Goal: Information Seeking & Learning: Find specific fact

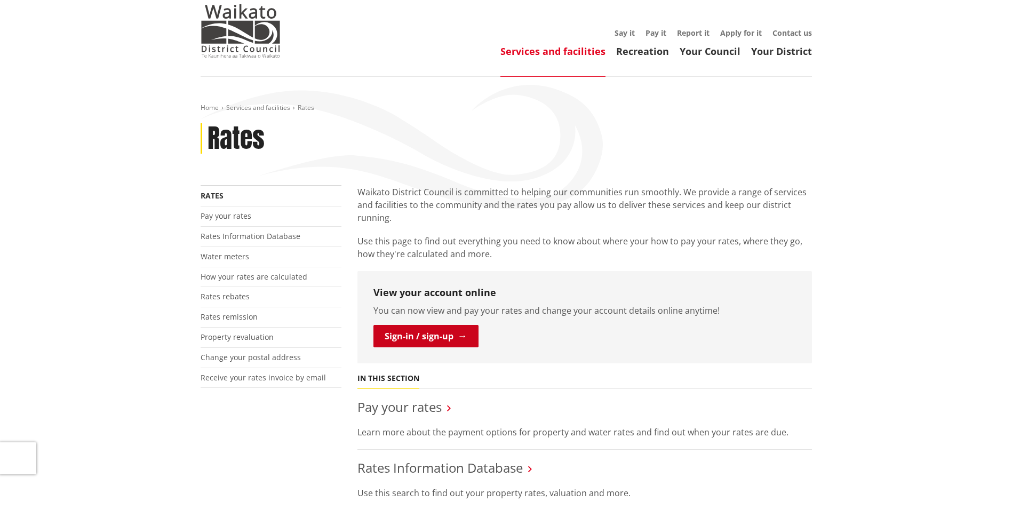
scroll to position [107, 0]
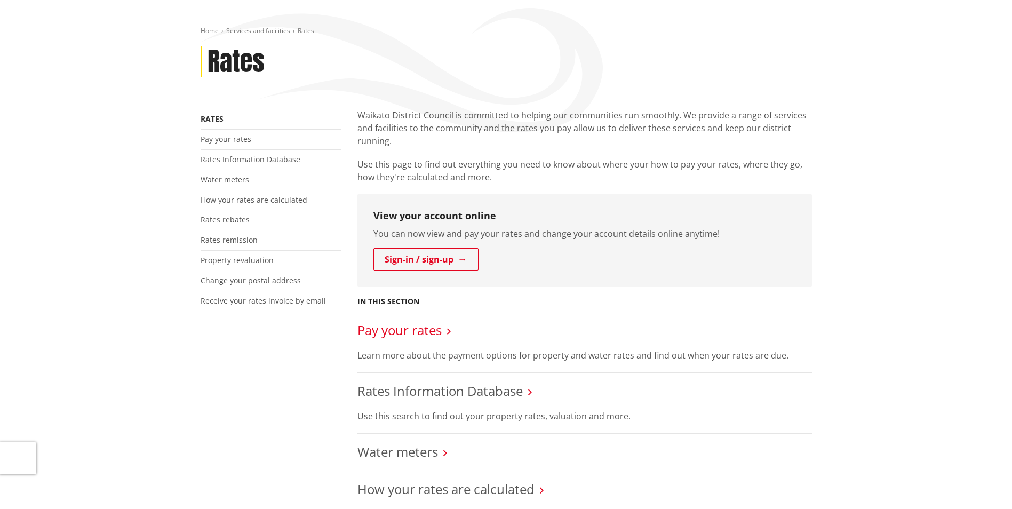
click at [410, 330] on link "Pay your rates" at bounding box center [400, 330] width 84 height 18
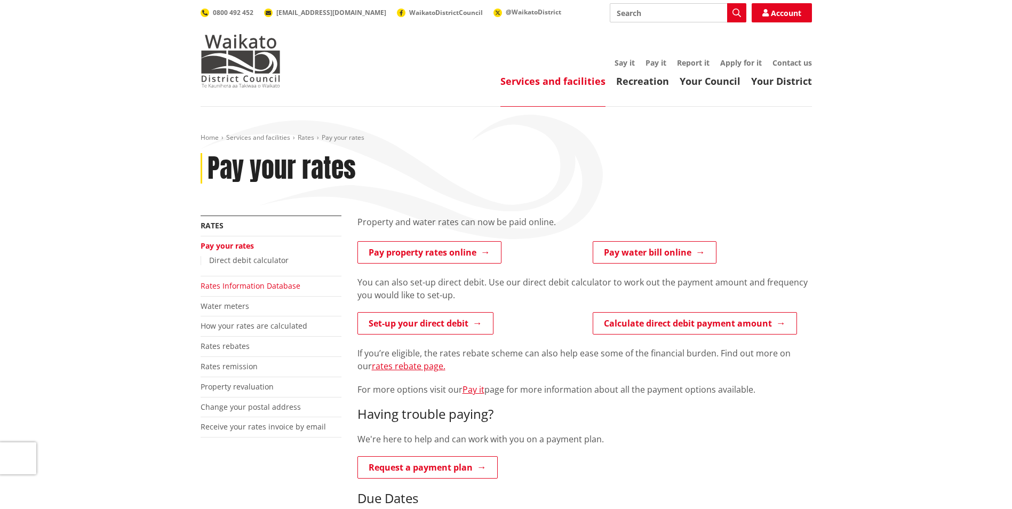
click at [254, 283] on link "Rates Information Database" at bounding box center [251, 286] width 100 height 10
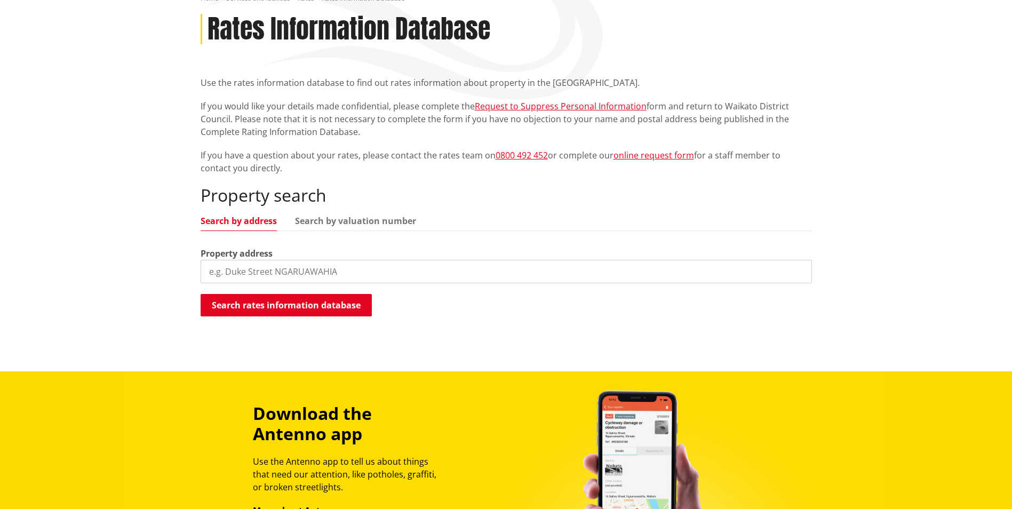
scroll to position [160, 0]
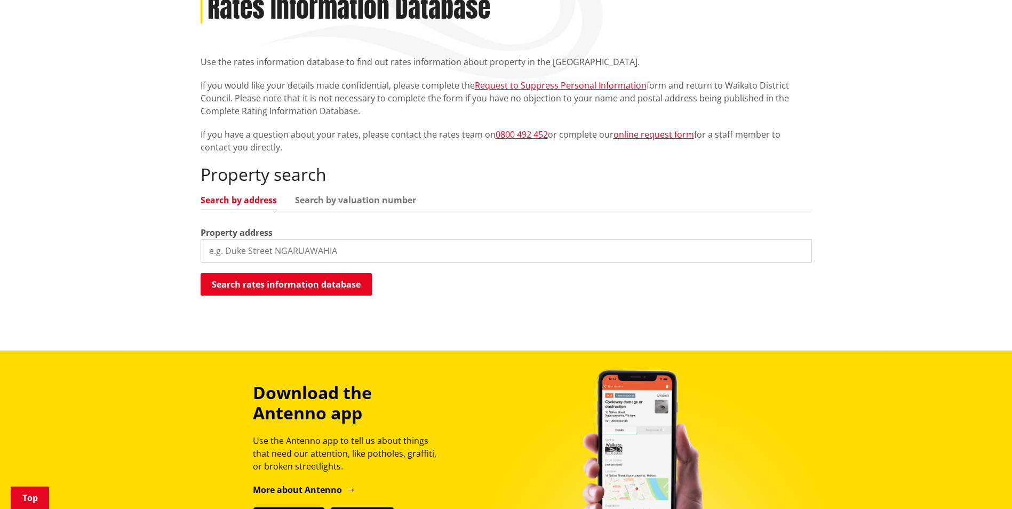
click at [284, 250] on input "search" at bounding box center [507, 250] width 612 height 23
paste input "[STREET_ADDRESS][PERSON_NAME]"
type input "[STREET_ADDRESS][PERSON_NAME]"
click at [282, 283] on button "Search rates information database" at bounding box center [286, 284] width 171 height 22
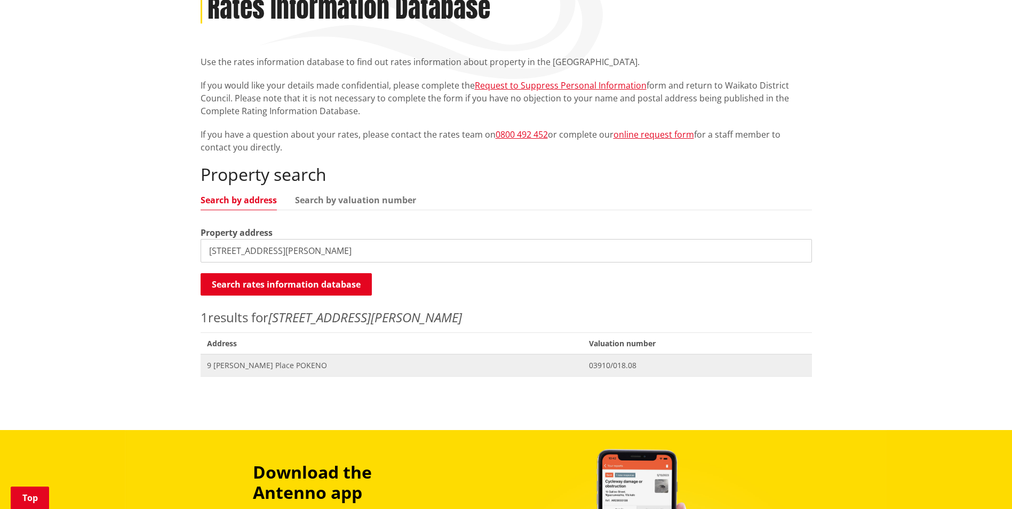
click at [260, 367] on span "9 [PERSON_NAME] Place POKENO" at bounding box center [392, 365] width 370 height 11
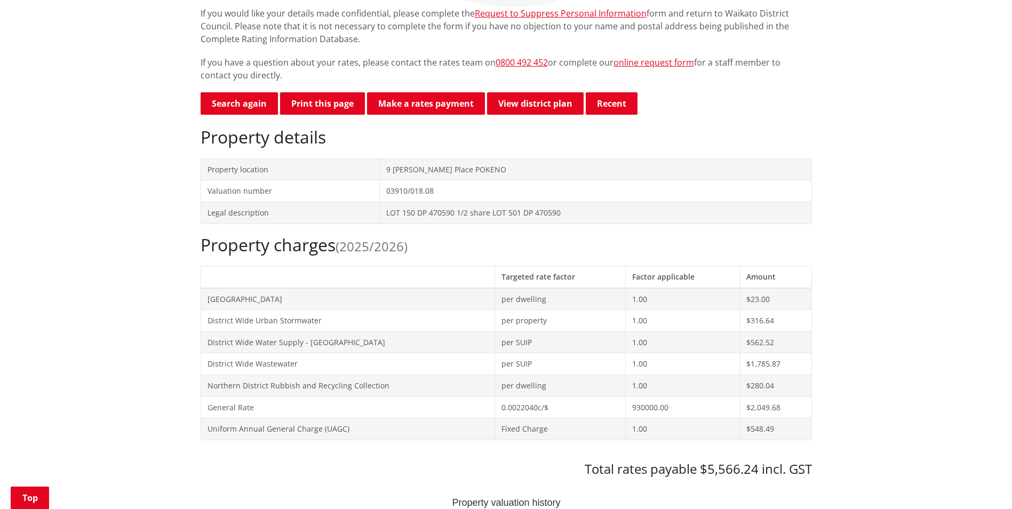
scroll to position [213, 0]
